Goal: Task Accomplishment & Management: Manage account settings

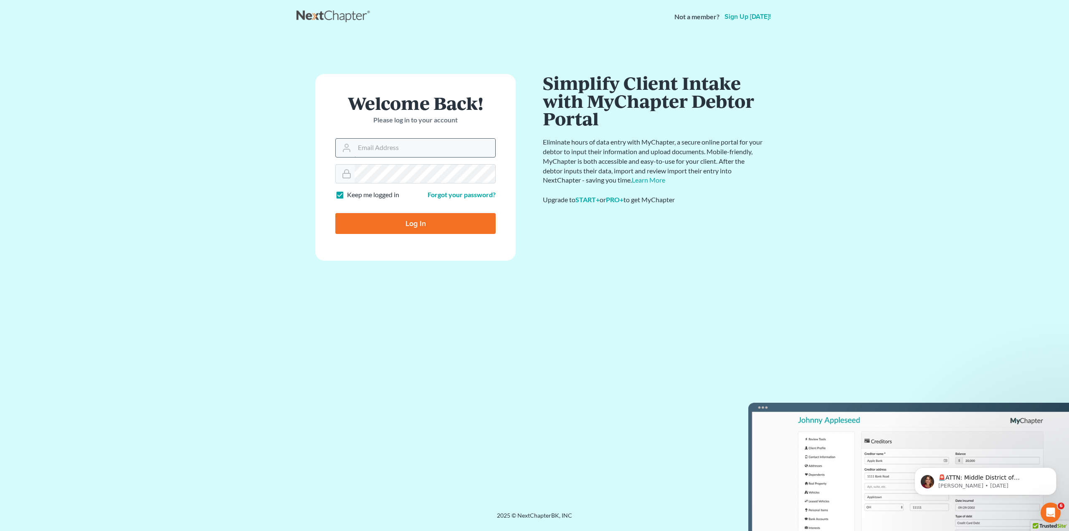
type input "[PERSON_NAME][EMAIL_ADDRESS][DOMAIN_NAME]"
click at [175, 233] on main "× Sorry, but you don't have permission to access this page Welcome Back! Please…" at bounding box center [534, 262] width 1069 height 458
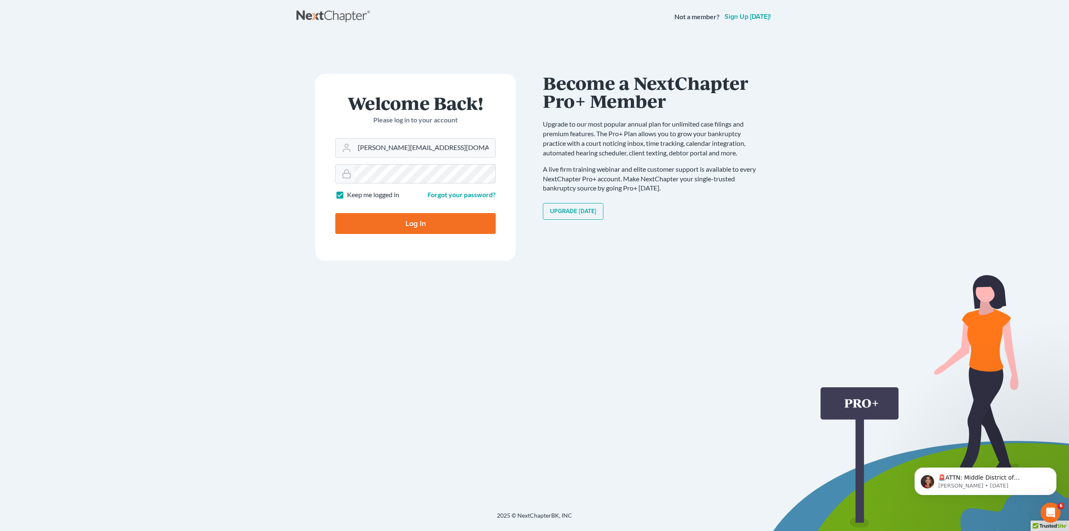
click at [399, 222] on input "Log In" at bounding box center [415, 223] width 160 height 21
type input "Thinking..."
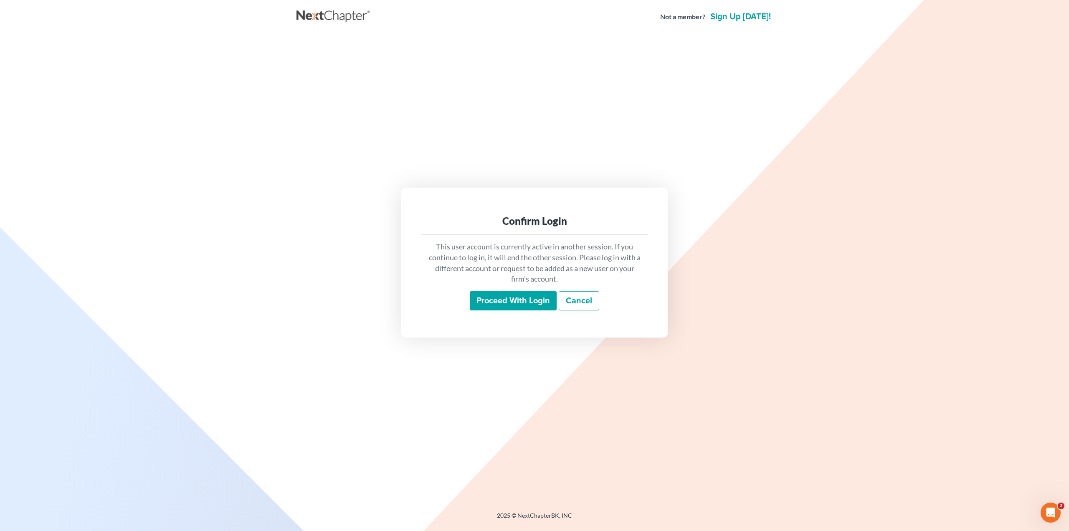
click at [512, 303] on input "Proceed with login" at bounding box center [513, 300] width 87 height 19
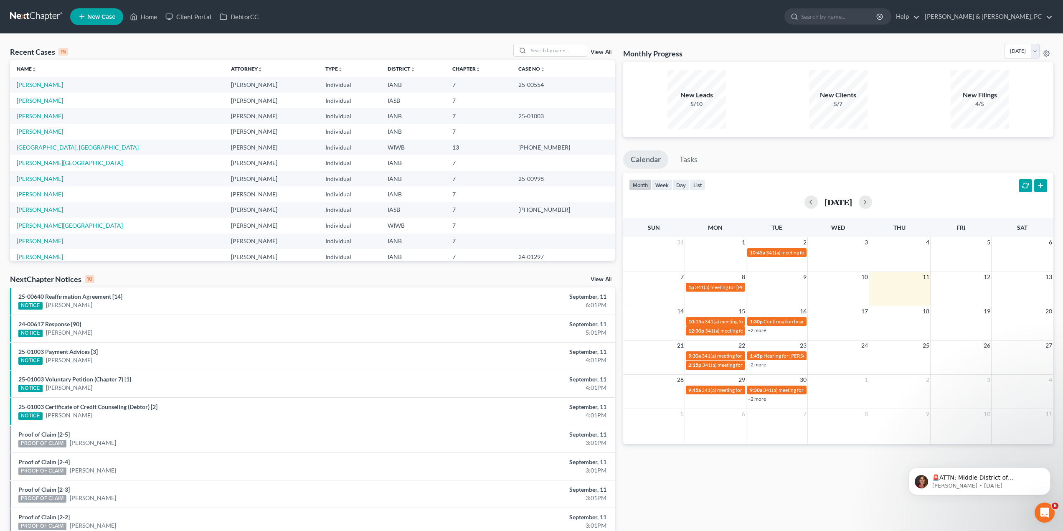
click at [589, 48] on div "View All" at bounding box center [564, 50] width 102 height 13
click at [596, 51] on link "View All" at bounding box center [601, 52] width 21 height 6
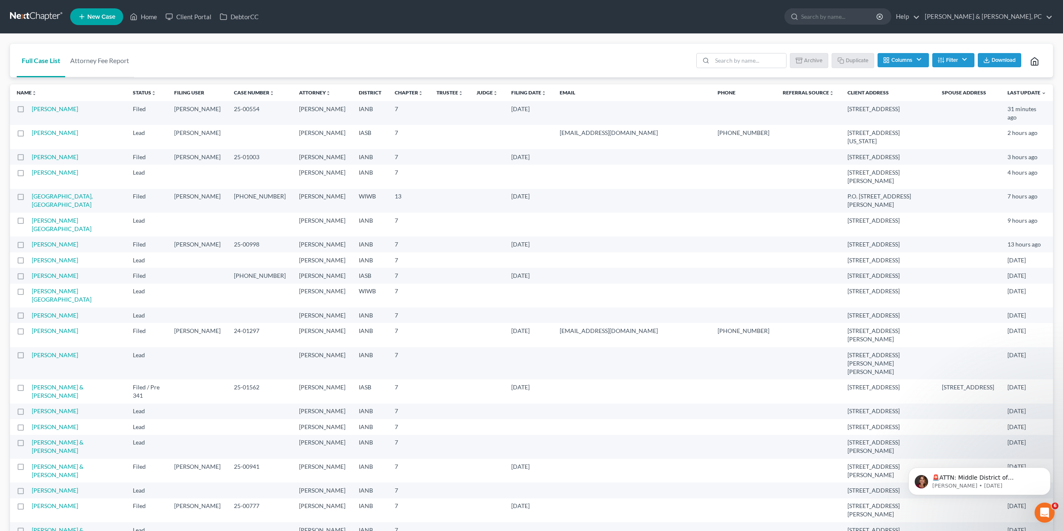
click at [899, 56] on button "Columns" at bounding box center [903, 60] width 51 height 14
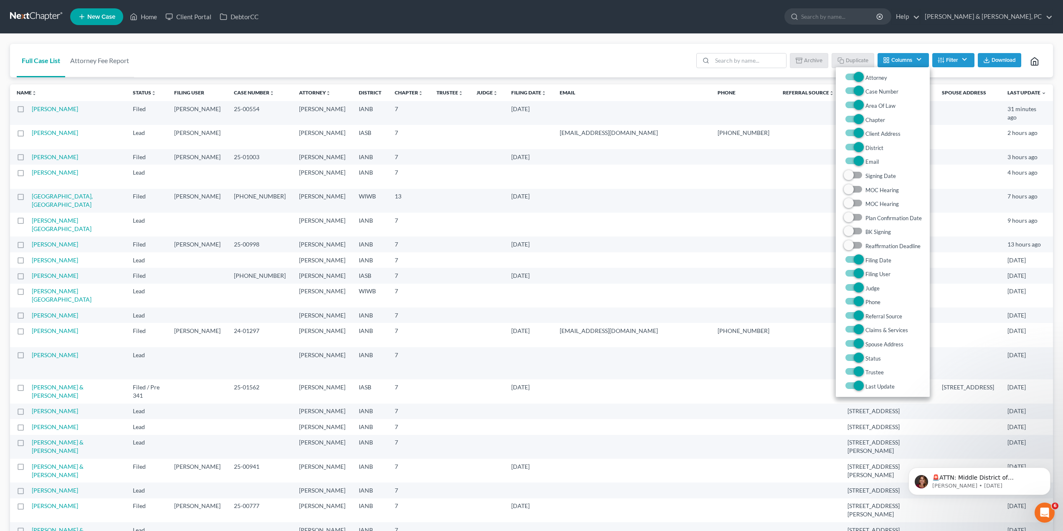
click at [551, 58] on div "Full Case List Attorney Fee Report Batch Download Archive Un-archive Duplicate …" at bounding box center [531, 61] width 1043 height 34
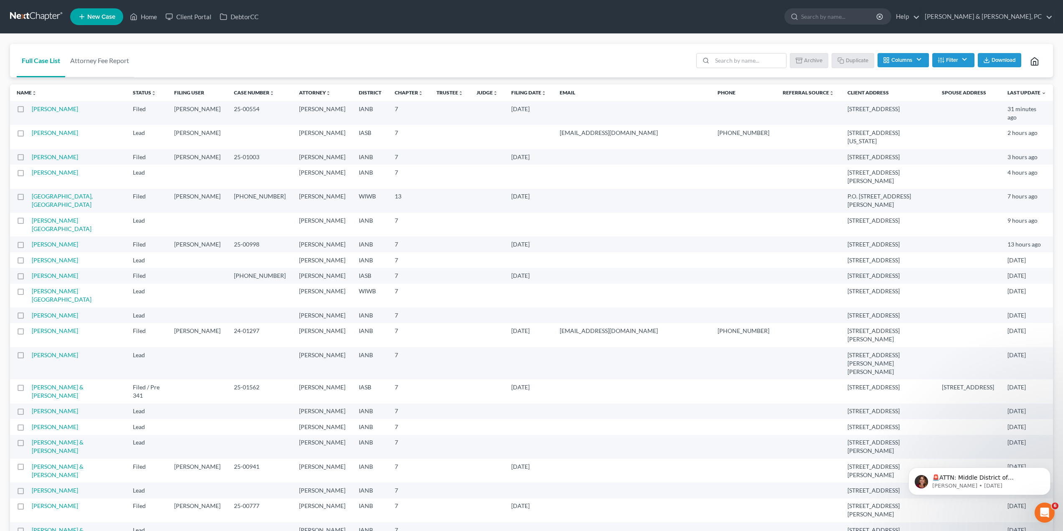
click at [979, 64] on button "Download" at bounding box center [999, 60] width 43 height 14
click at [808, 27] on ul "New Case Home Client Portal DebtorCC - No Result - See all results Or Press Ent…" at bounding box center [561, 17] width 983 height 22
click at [949, 58] on button "Filter" at bounding box center [953, 60] width 42 height 14
click at [934, 90] on select "Filter... Discharged Dismissed Filed Filed / Pre 341 Final Course Needed Inacti…" at bounding box center [925, 90] width 84 height 15
select select "2"
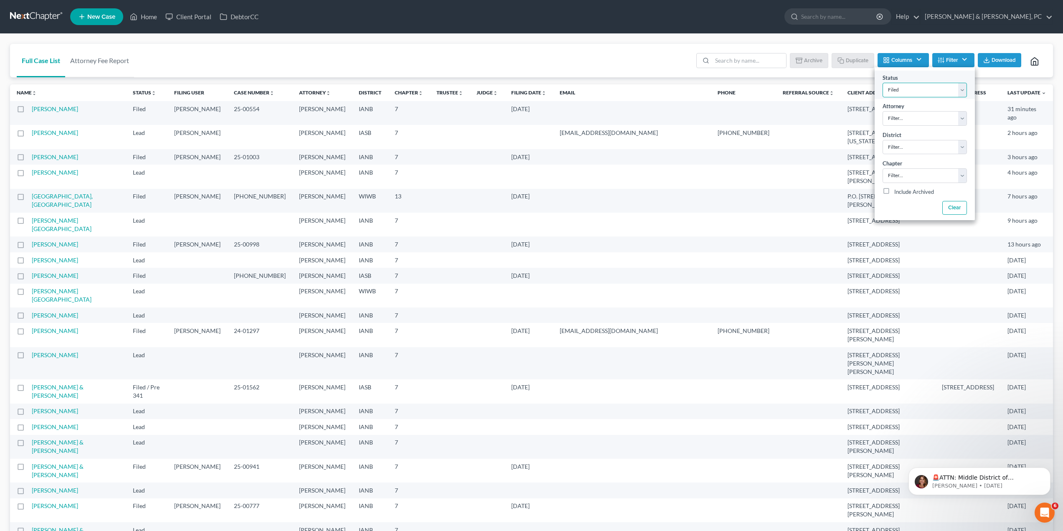
click at [883, 83] on select "Filter... Discharged Dismissed Filed Filed / Pre 341 Final Course Needed Inacti…" at bounding box center [925, 90] width 84 height 15
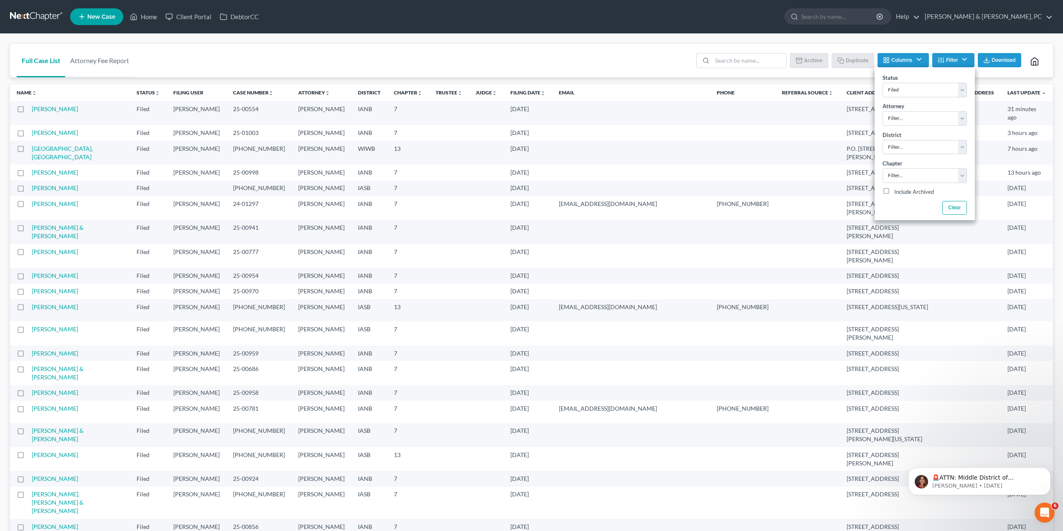
click at [585, 67] on div "Full Case List Attorney Fee Report Batch Download Archive Un-archive Duplicate …" at bounding box center [531, 61] width 1043 height 34
click at [520, 91] on link "Filing Date unfold_more expand_more expand_less" at bounding box center [527, 92] width 35 height 6
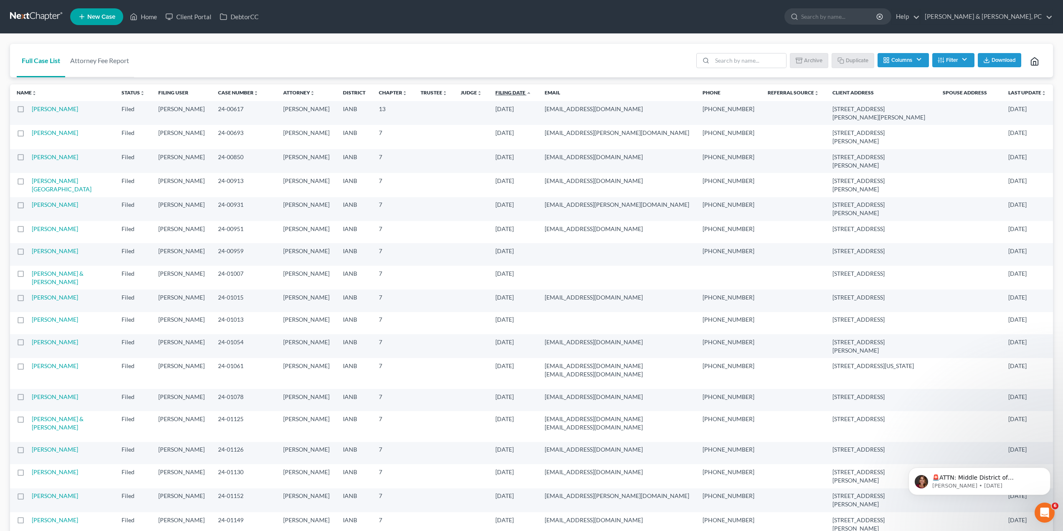
click at [495, 94] on link "Filing Date unfold_more expand_more expand_less" at bounding box center [513, 92] width 36 height 6
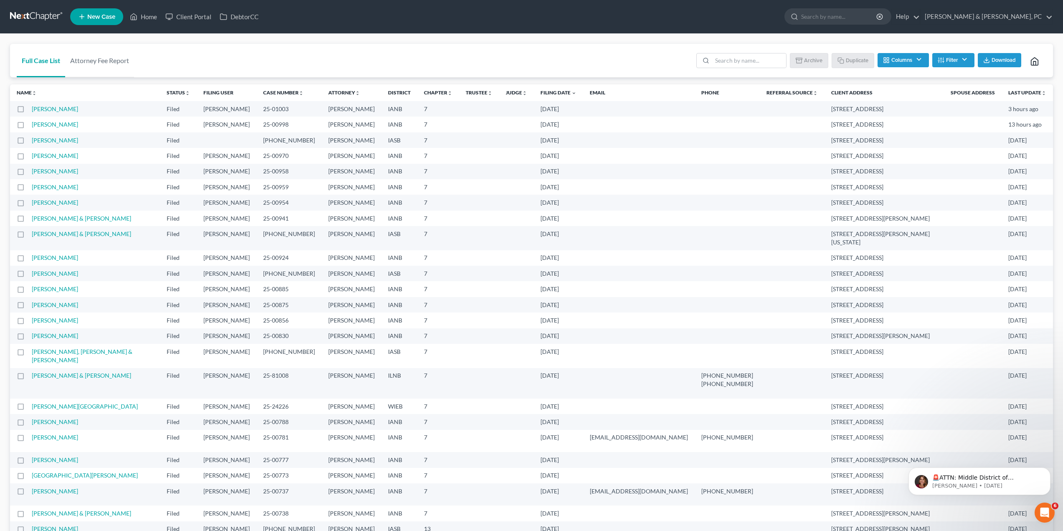
click at [906, 55] on button "Columns" at bounding box center [903, 60] width 51 height 14
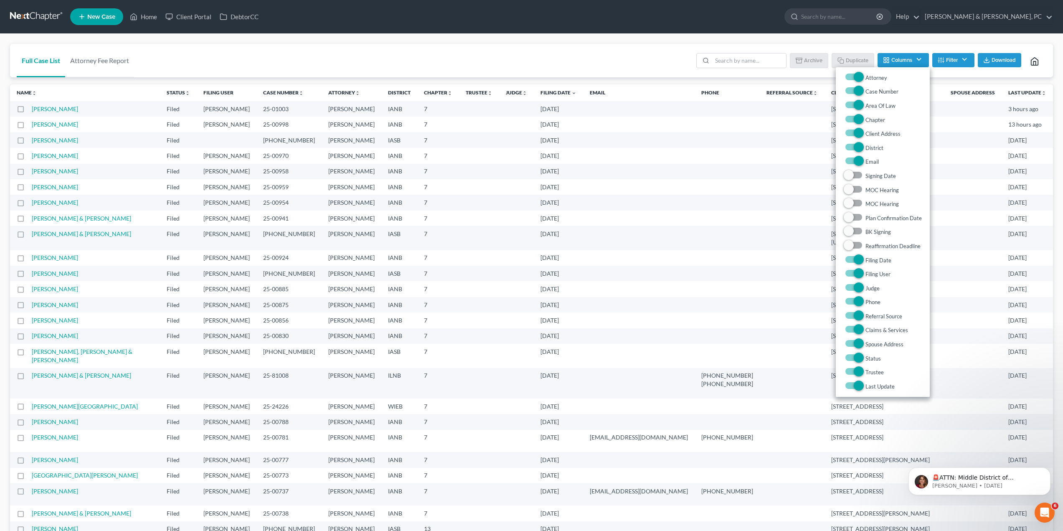
click at [957, 58] on button "Filter" at bounding box center [953, 60] width 42 height 14
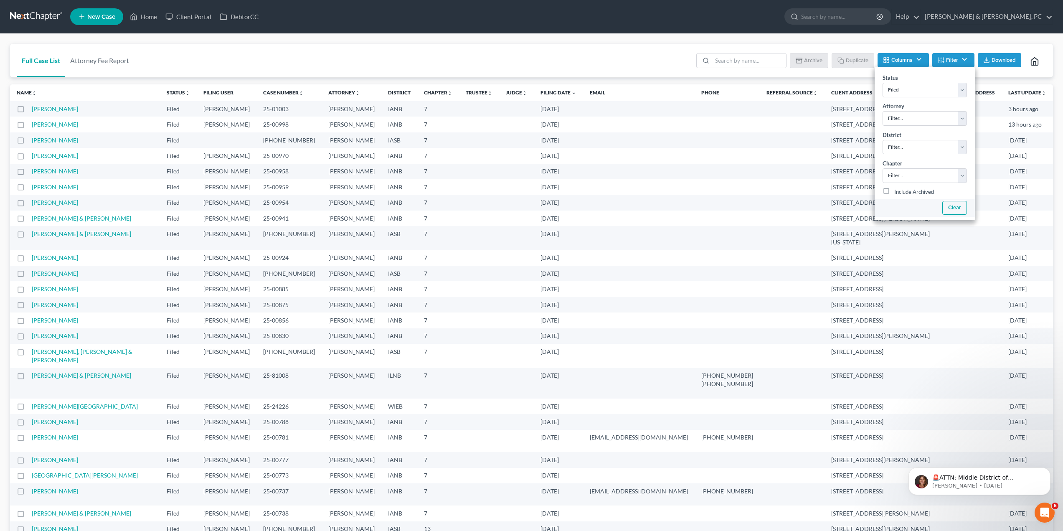
click at [948, 211] on button "Clear" at bounding box center [954, 208] width 25 height 14
select select
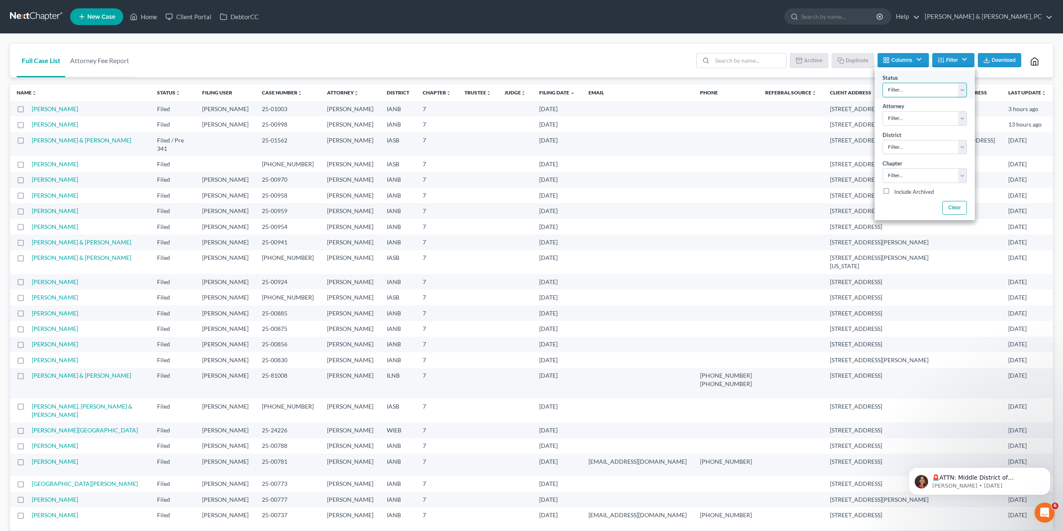
click at [956, 89] on select "Filter... Discharged Dismissed Filed Filed / Pre 341 Final Course Needed Inacti…" at bounding box center [925, 90] width 84 height 15
click at [660, 58] on div "Full Case List Attorney Fee Report Batch Download Archive Un-archive Duplicate …" at bounding box center [531, 61] width 1043 height 34
